Goal: Task Accomplishment & Management: Manage account settings

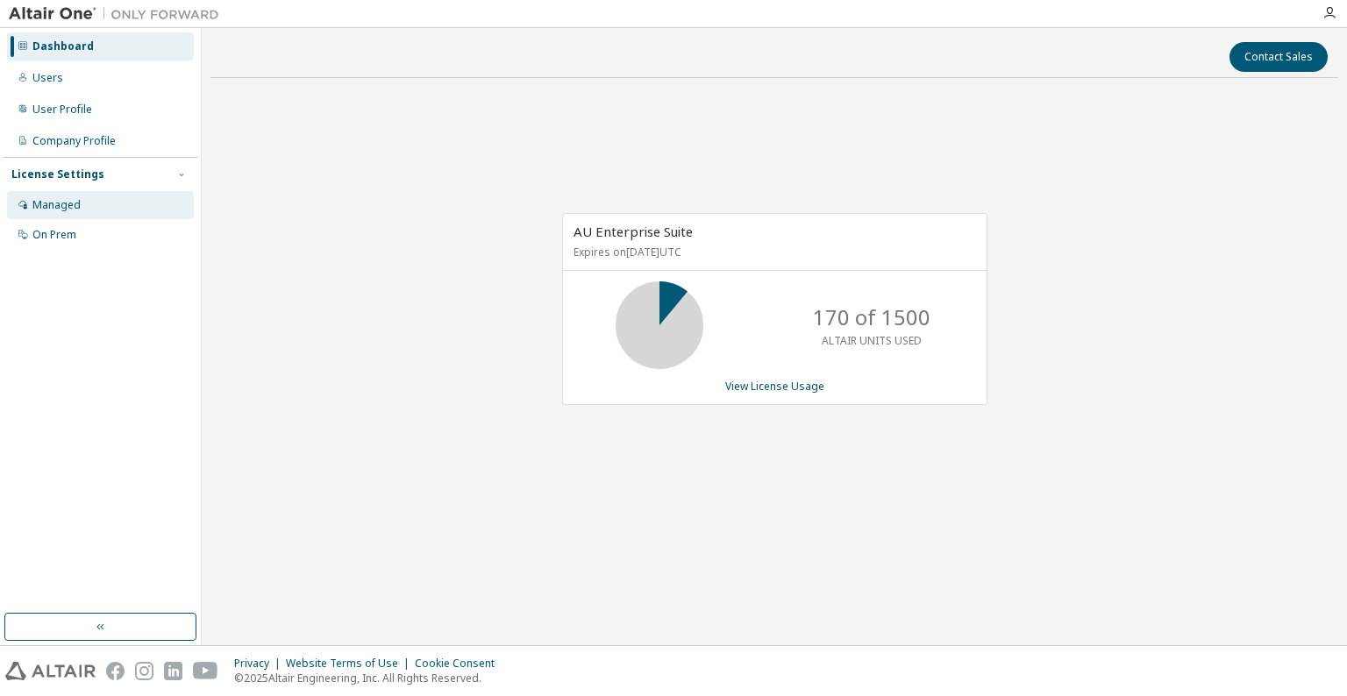
click at [49, 200] on div "Managed" at bounding box center [56, 205] width 48 height 14
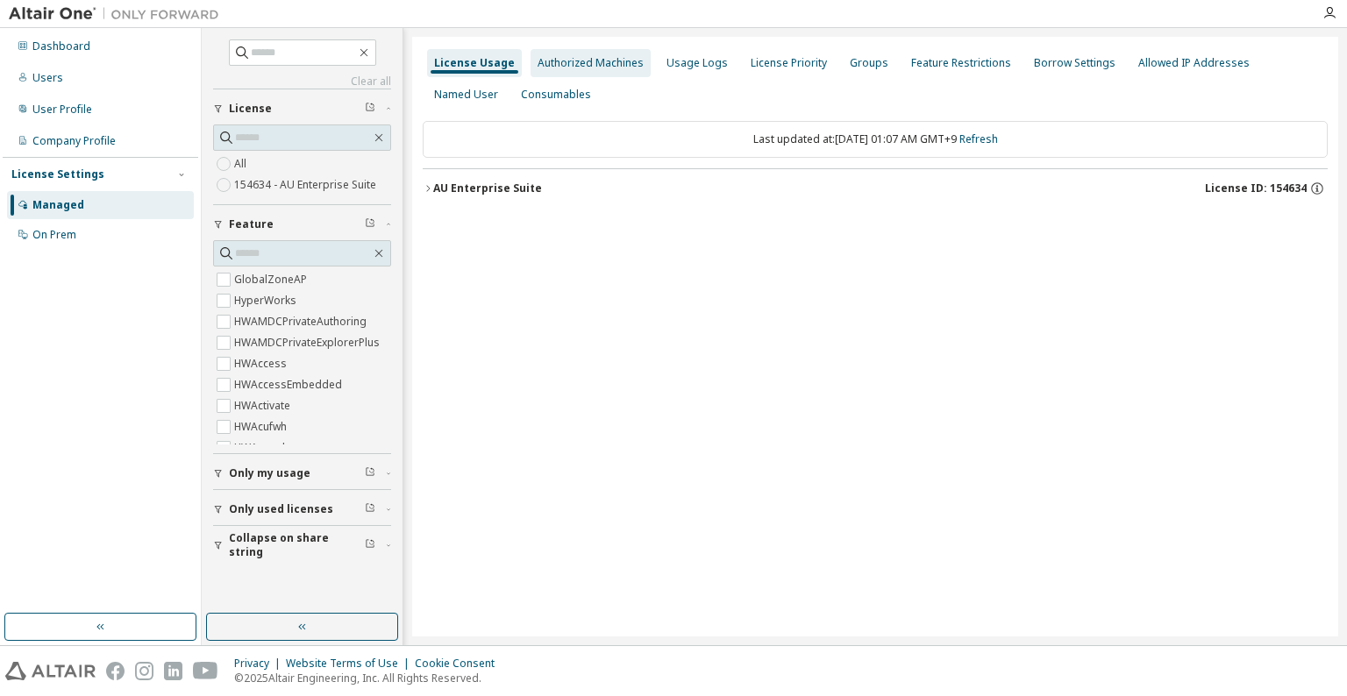
click at [545, 67] on div "Authorized Machines" at bounding box center [591, 63] width 106 height 14
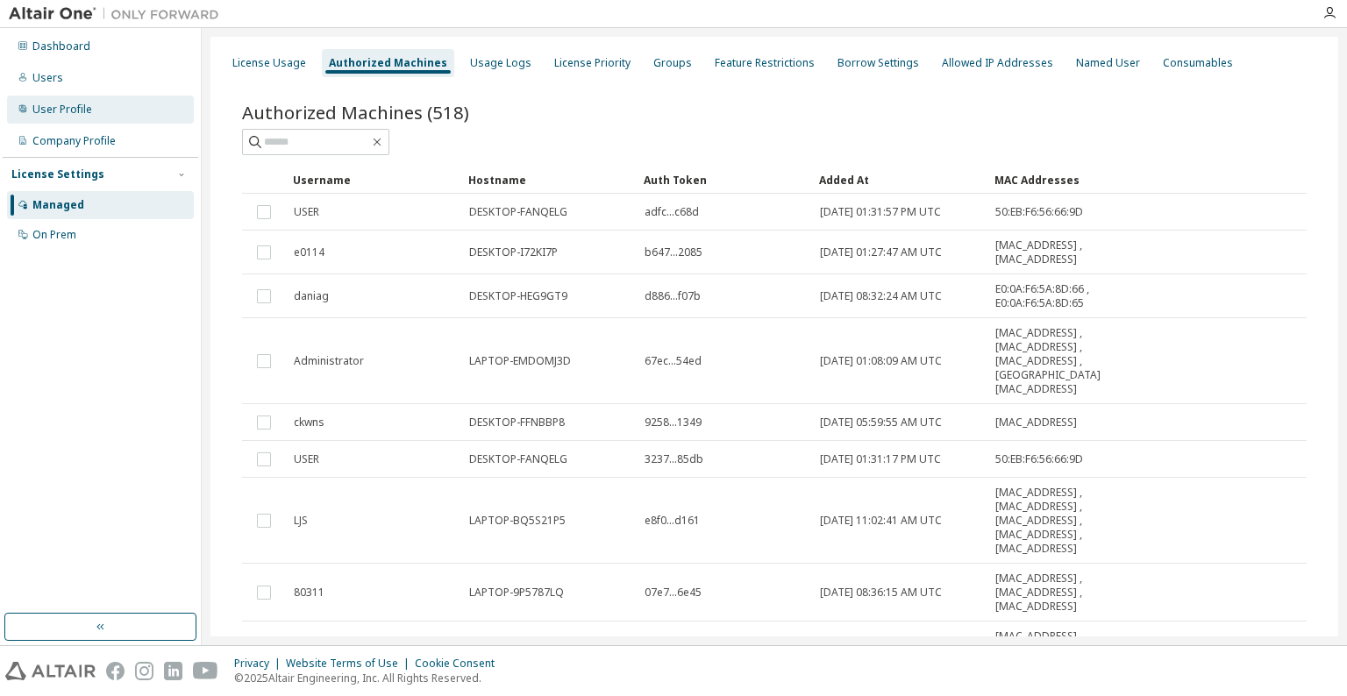
click at [63, 119] on div "User Profile" at bounding box center [100, 110] width 187 height 28
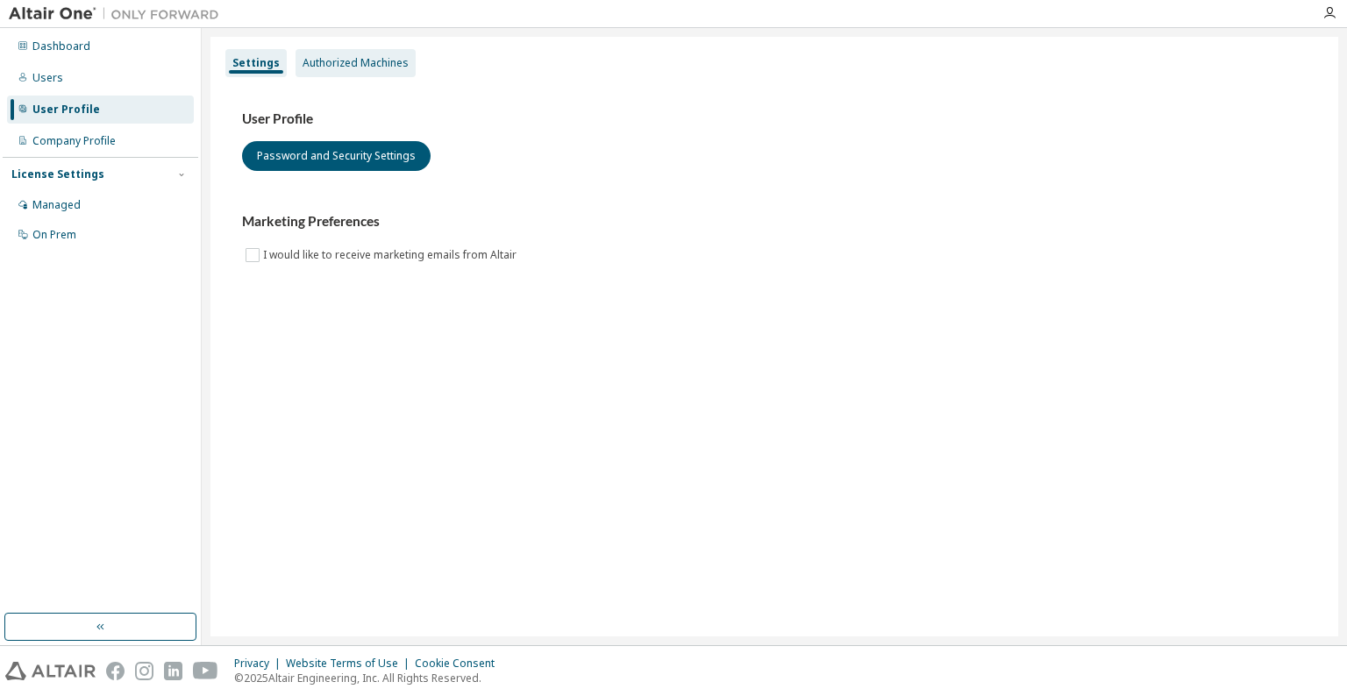
click at [326, 60] on div "Authorized Machines" at bounding box center [356, 63] width 106 height 14
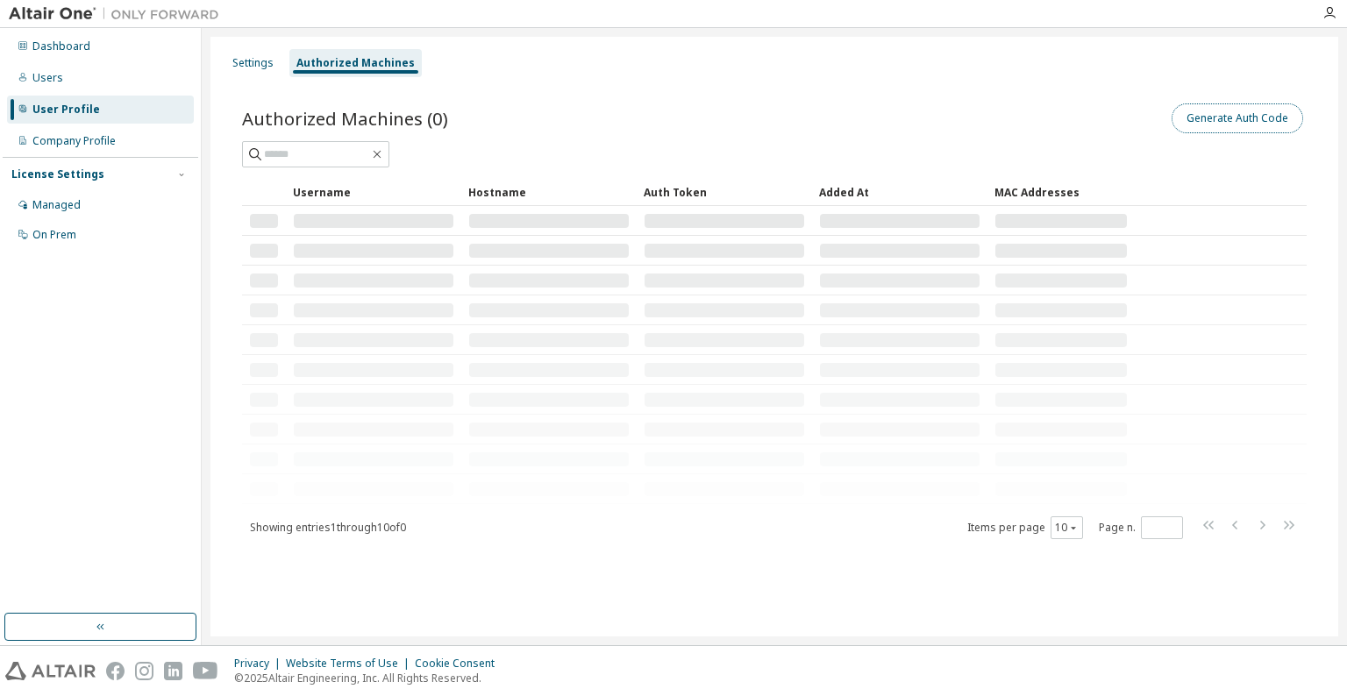
click at [1181, 119] on button "Generate Auth Code" at bounding box center [1238, 118] width 132 height 30
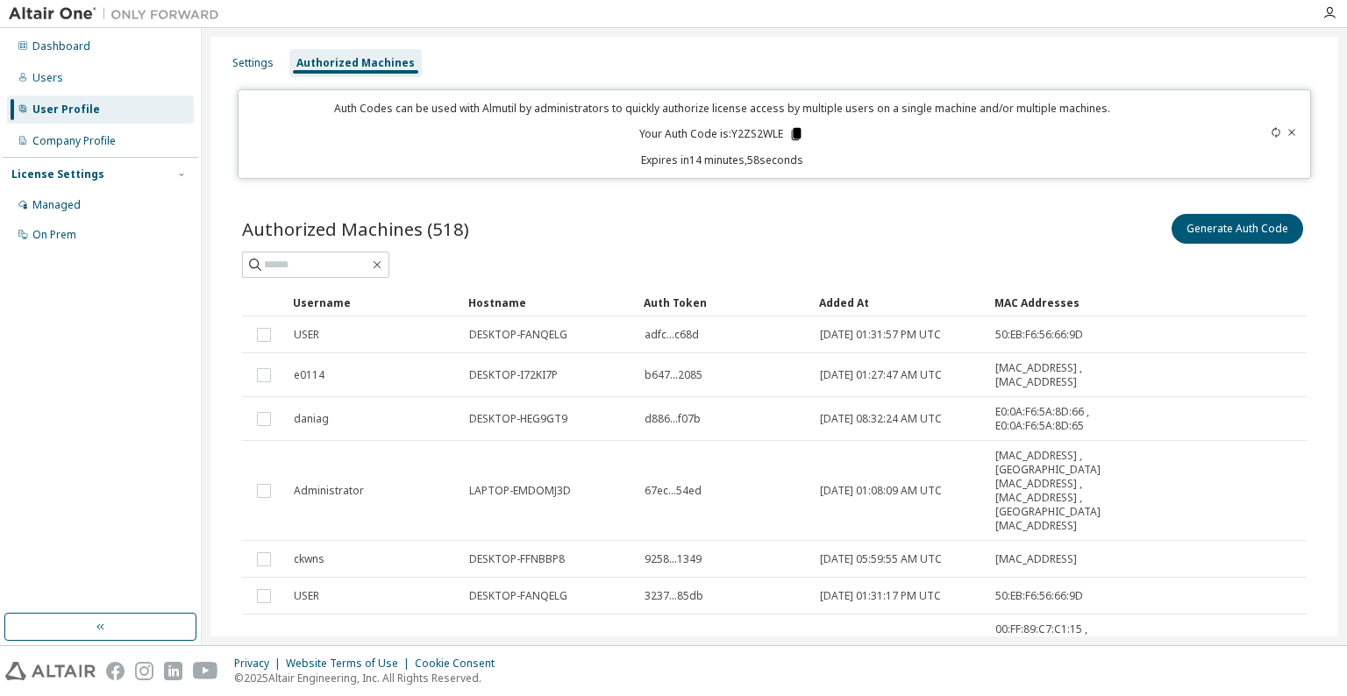
click at [794, 132] on icon at bounding box center [797, 134] width 10 height 12
click at [512, 205] on div "Authorized Machines (518) Generate Auth Code Clear Load Save Save As Field Oper…" at bounding box center [774, 579] width 1107 height 780
